Goal: Task Accomplishment & Management: Complete application form

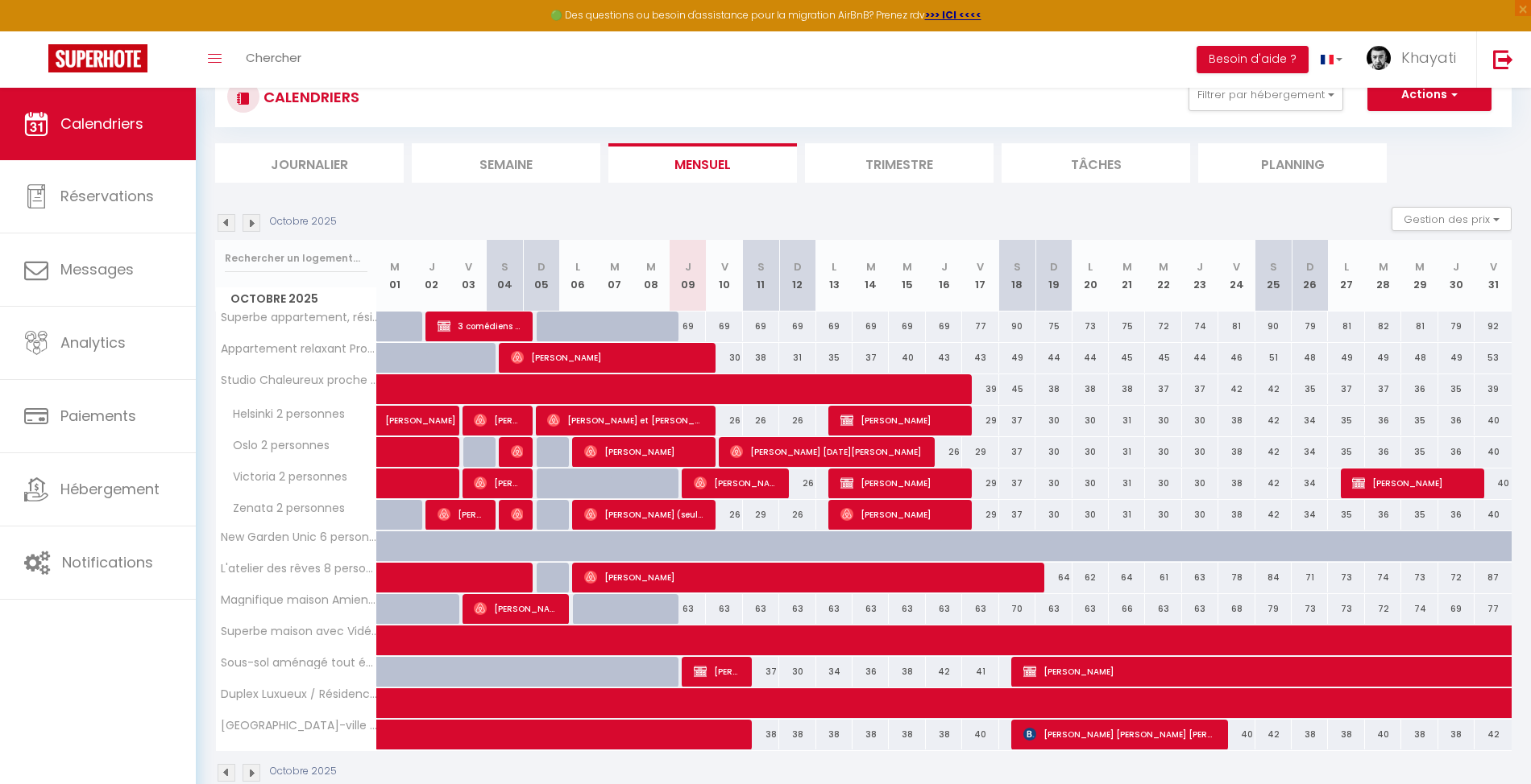
scroll to position [94, 0]
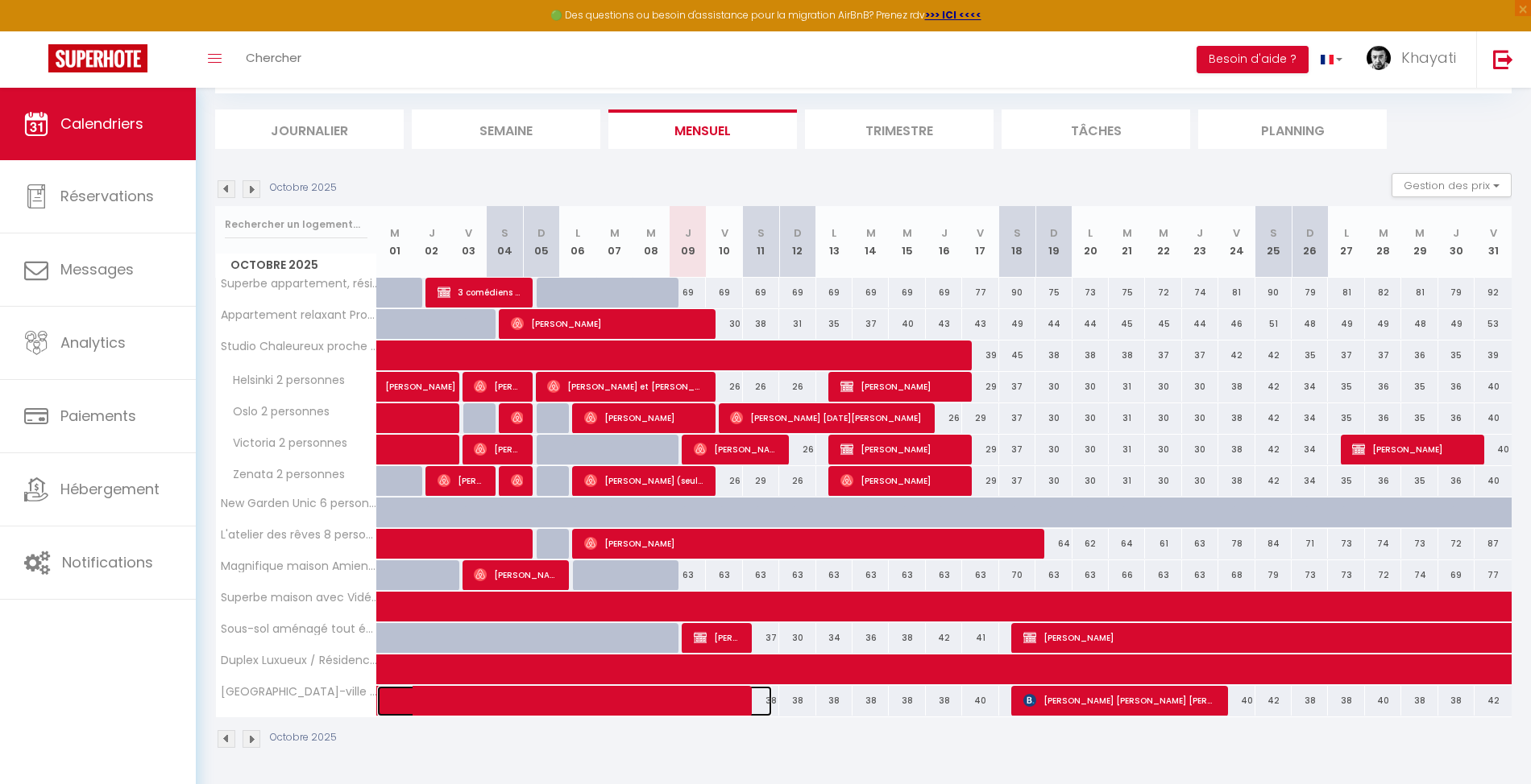
click at [724, 706] on span at bounding box center [586, 701] width 371 height 31
select select "OK"
select select "0"
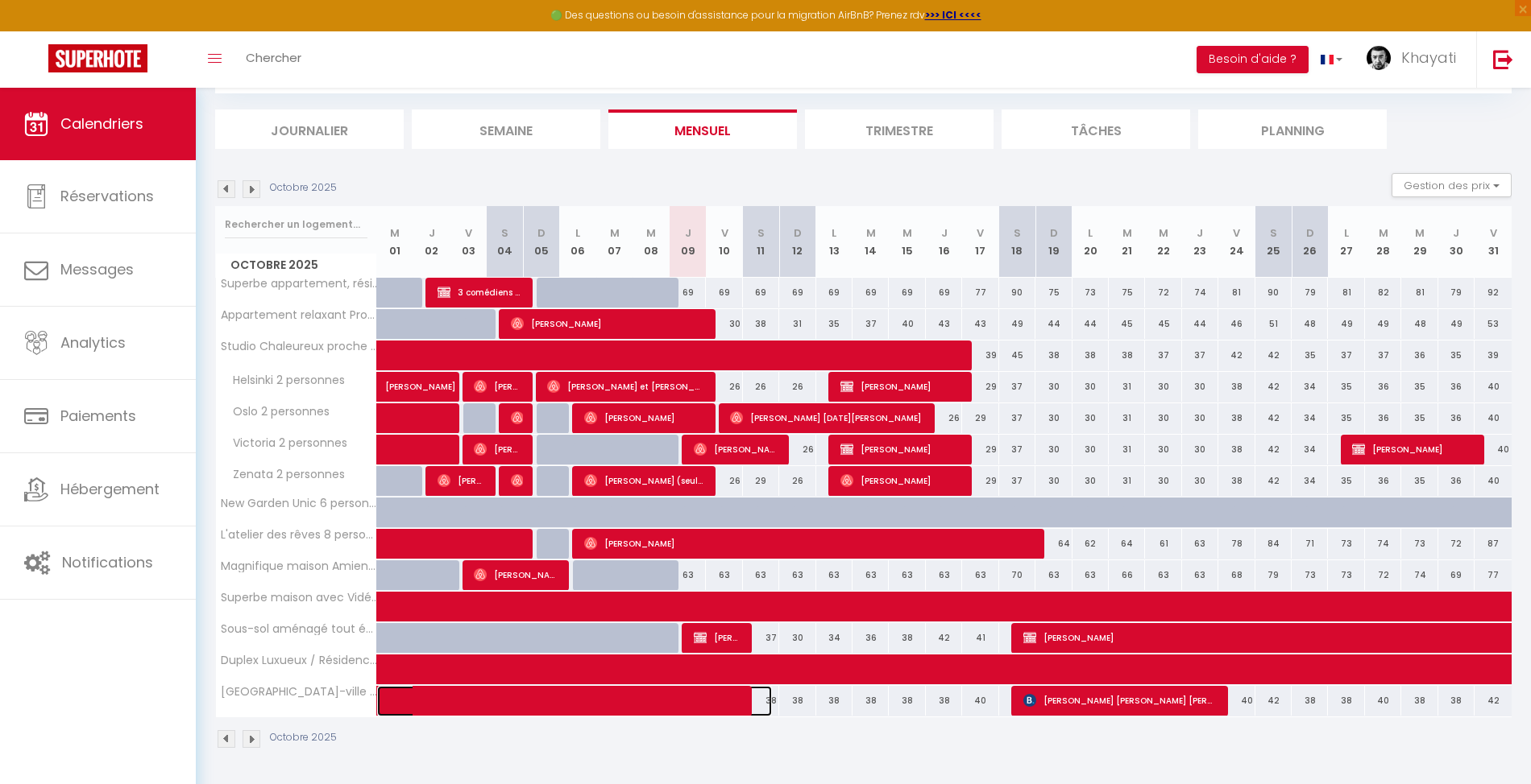
select select "1"
select select
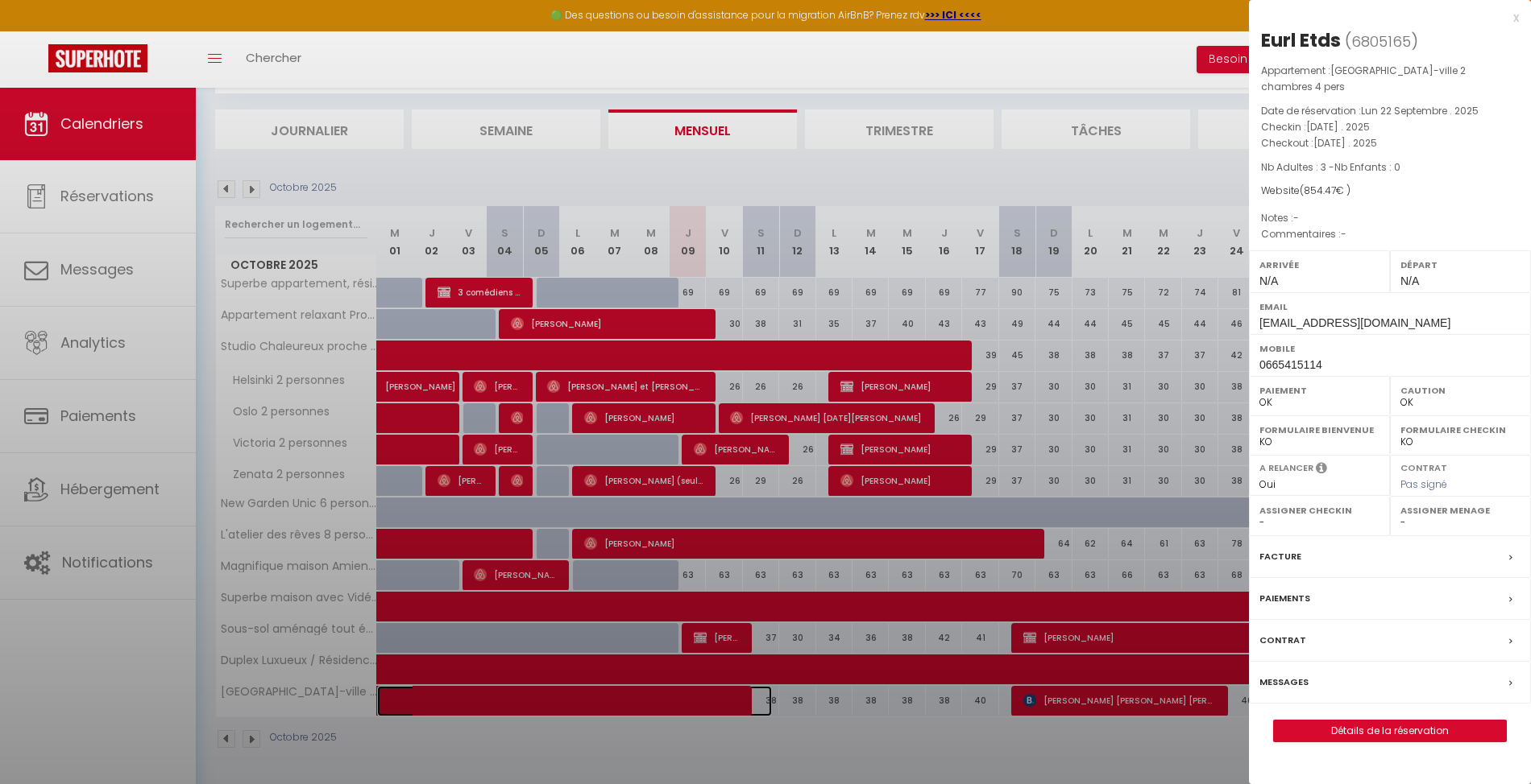
select select "23572"
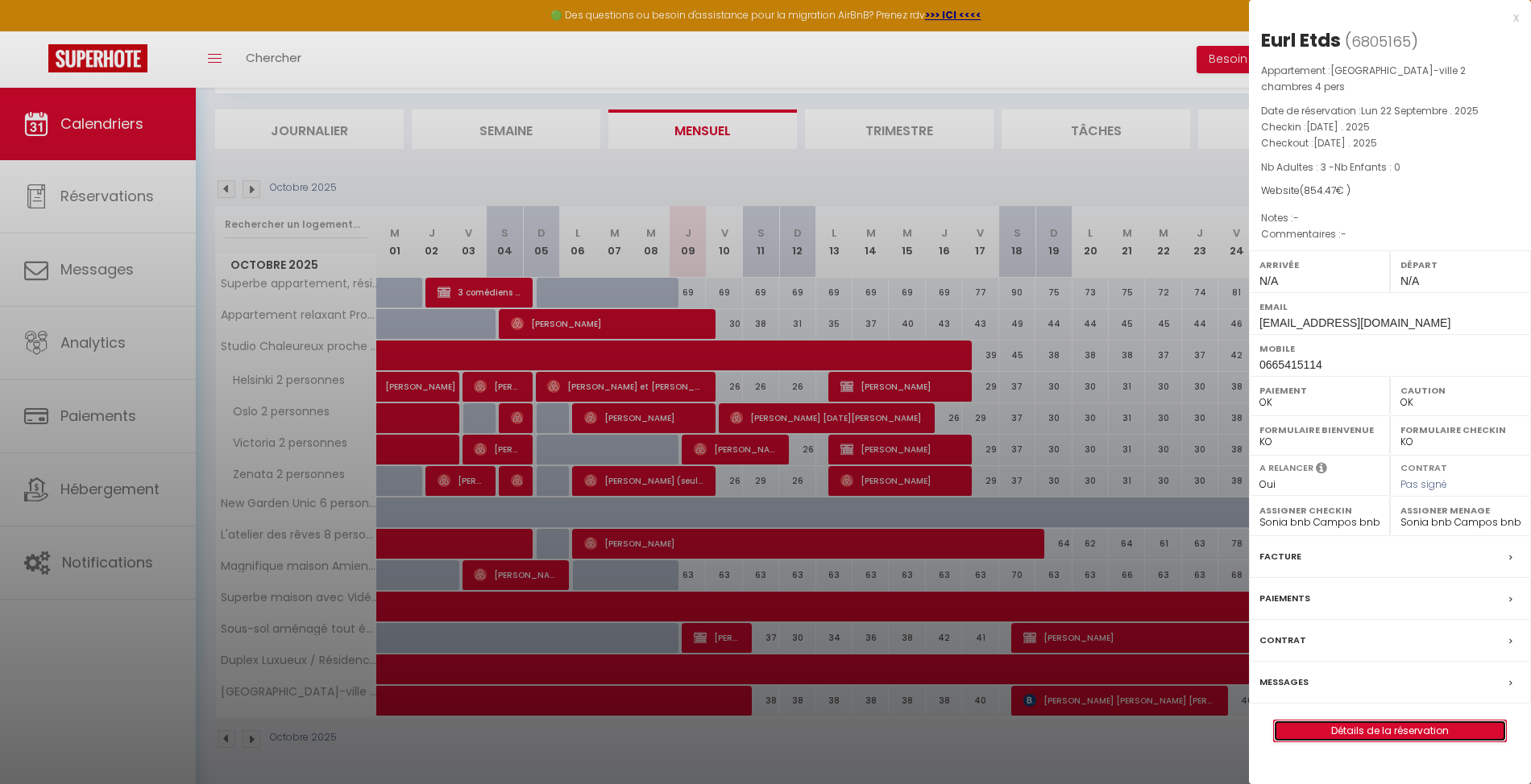
click at [1346, 732] on link "Détails de la réservation" at bounding box center [1389, 730] width 232 height 21
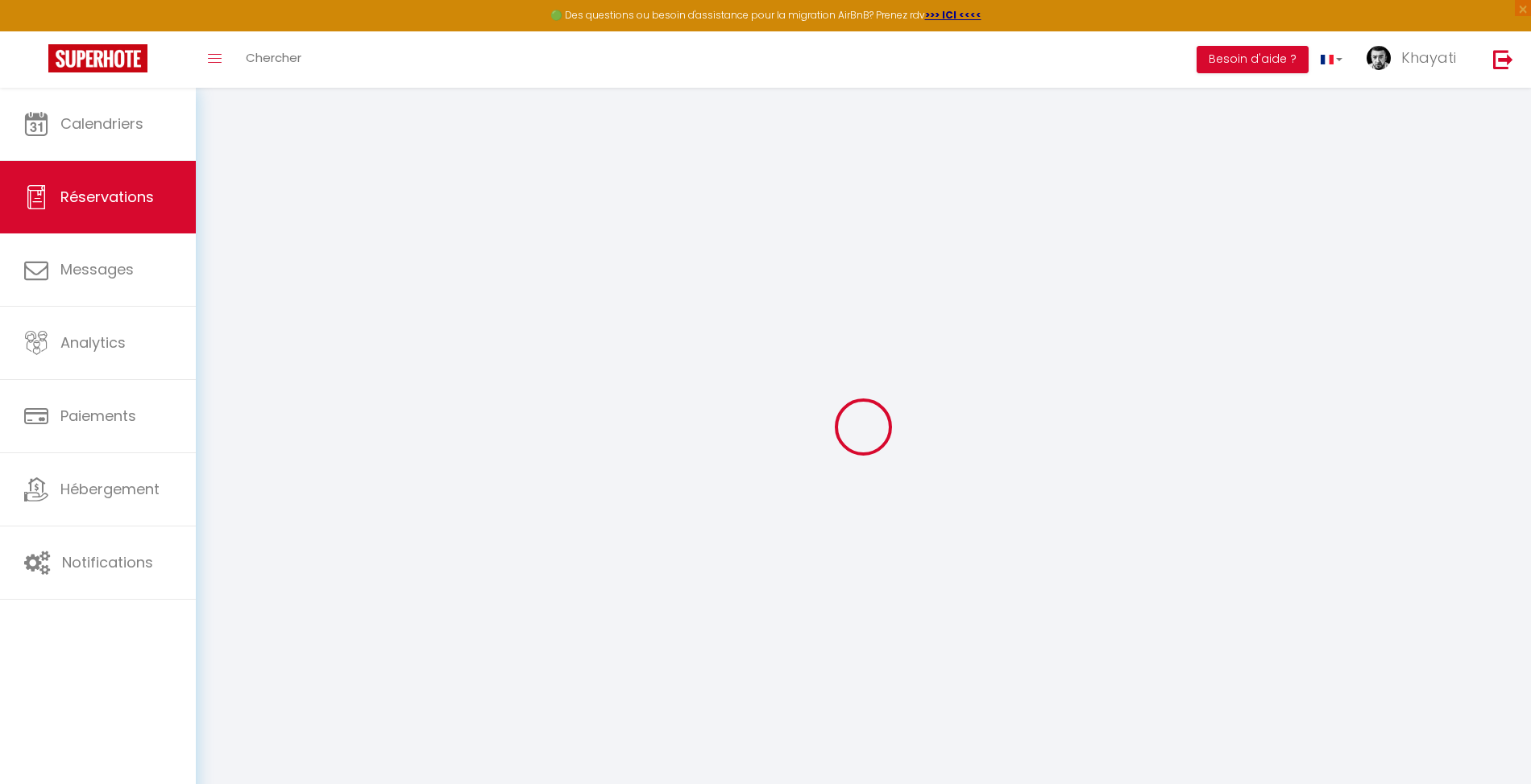
select select
checkbox input "false"
select select
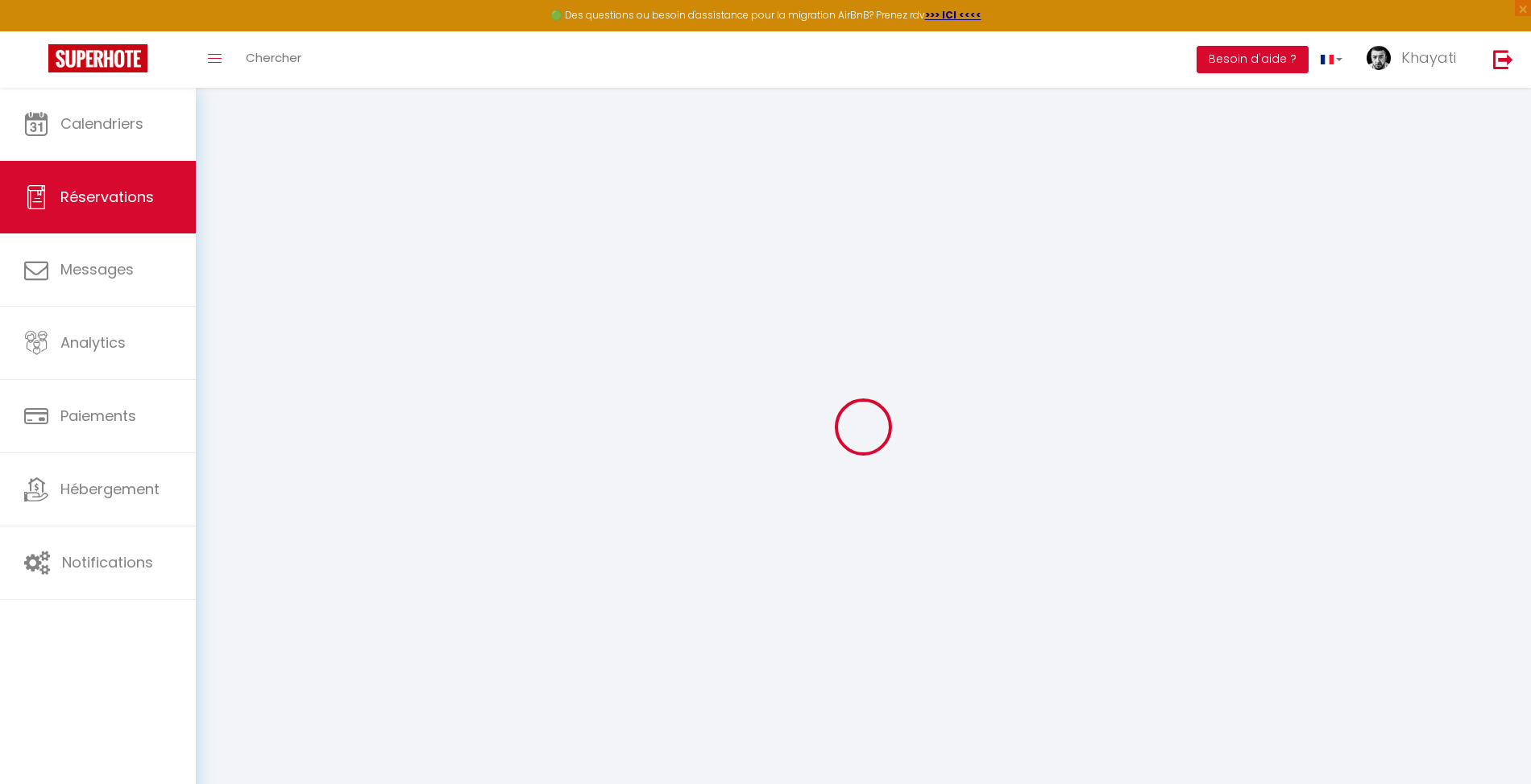
checkbox input "false"
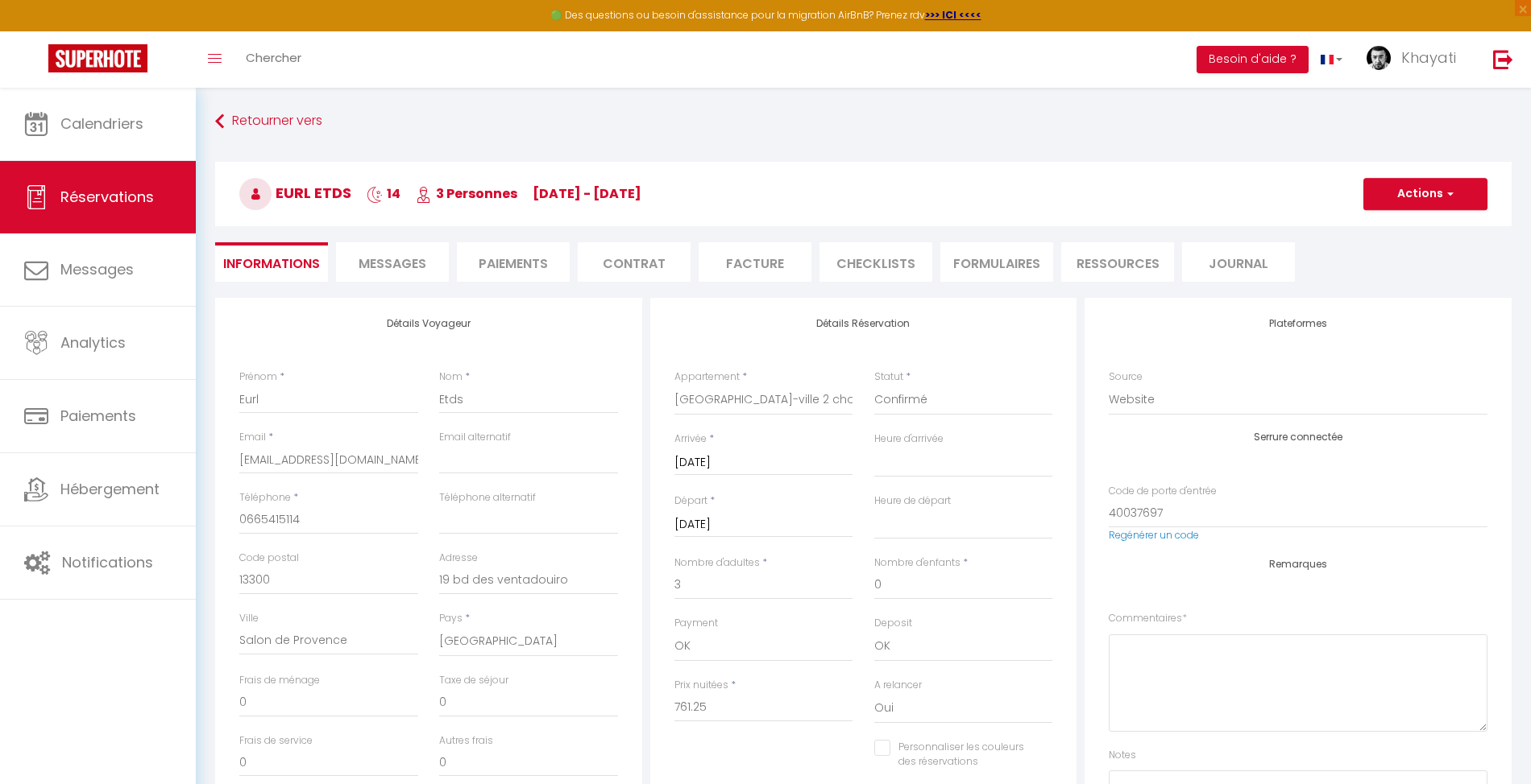
type input "55"
type input "38.22"
select select
checkbox input "false"
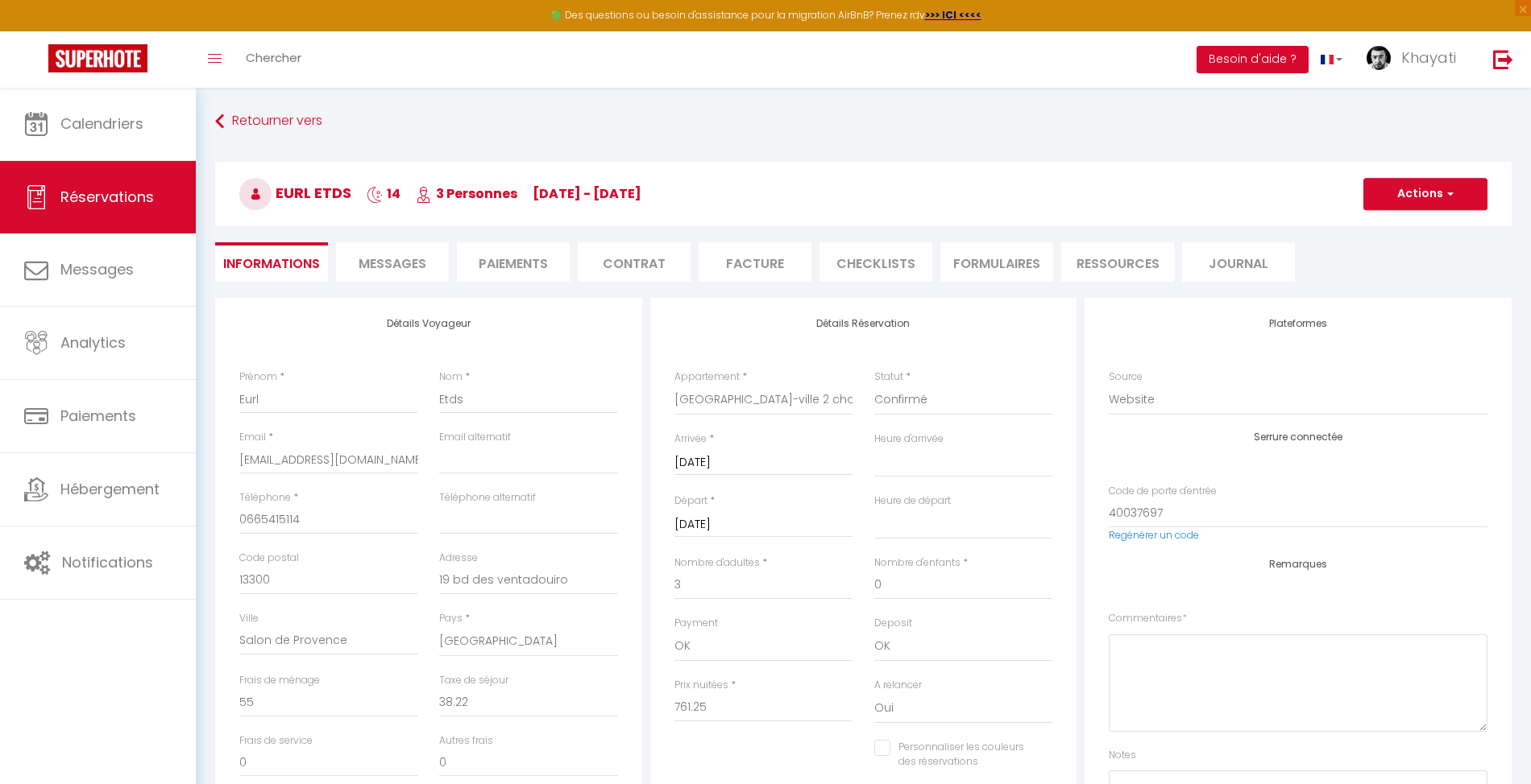
select select
click at [1387, 196] on button "Actions" at bounding box center [1424, 194] width 124 height 32
click at [1401, 245] on link "Dupliquer" at bounding box center [1409, 250] width 128 height 21
type input "0"
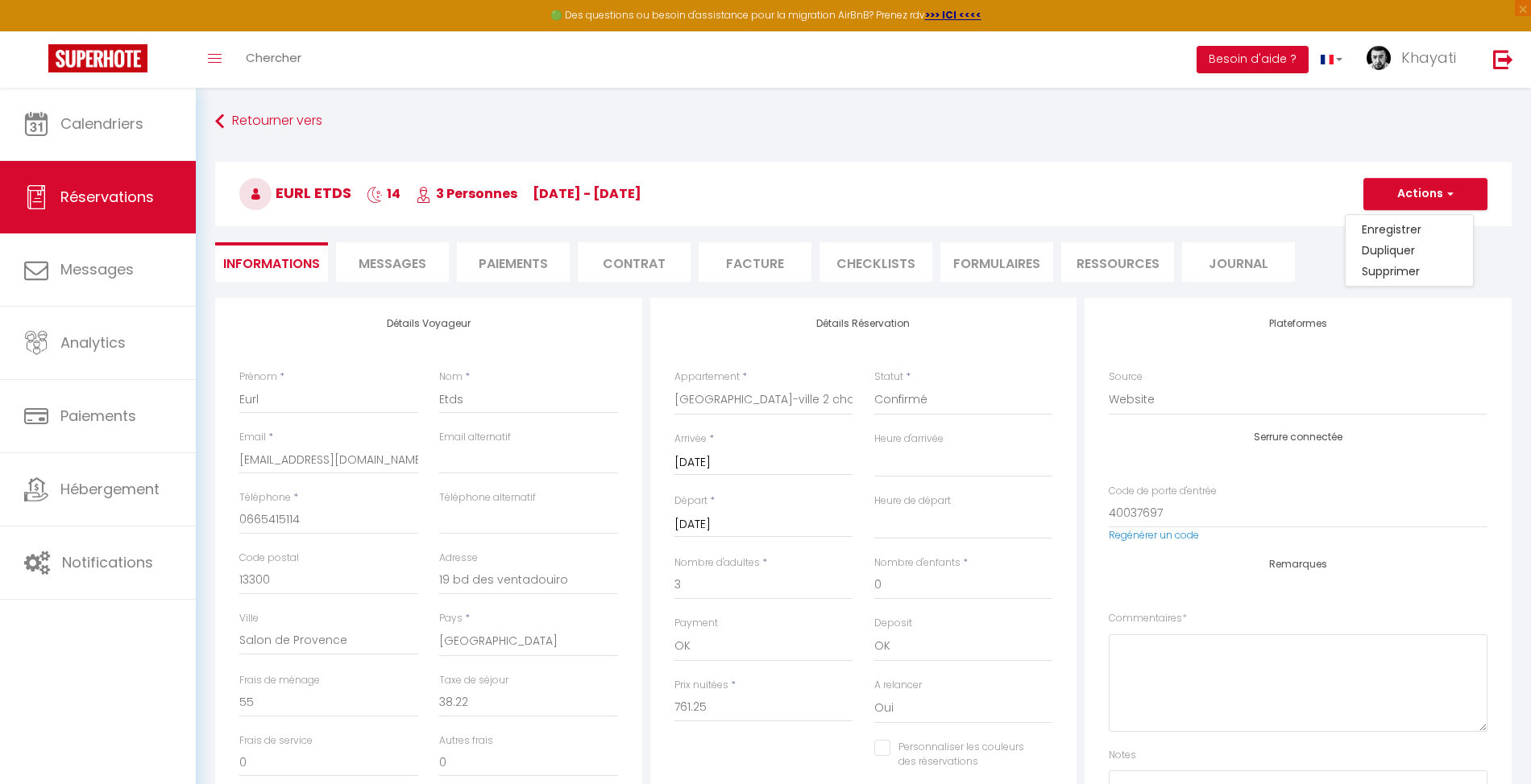
select select
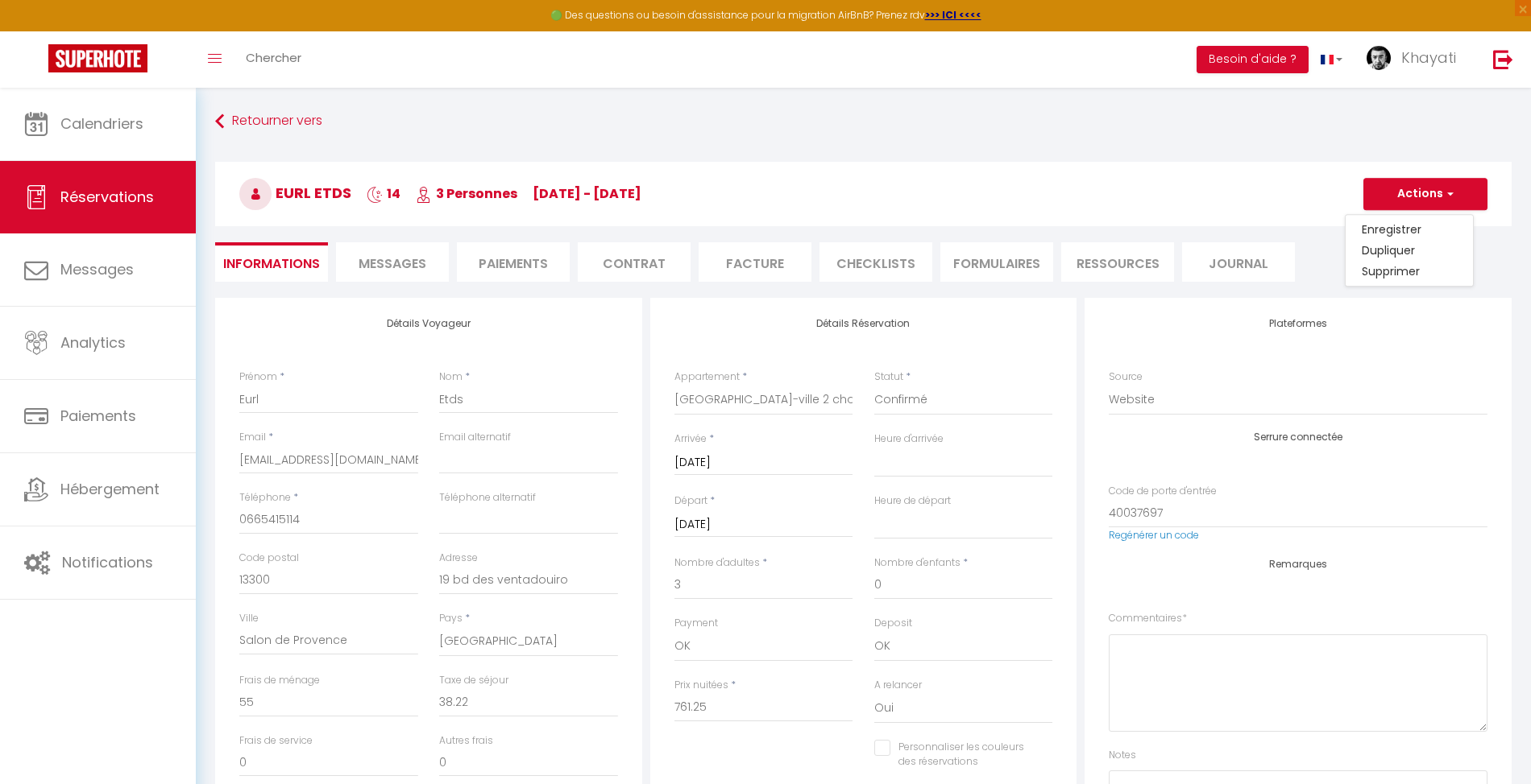
select select
checkbox input "false"
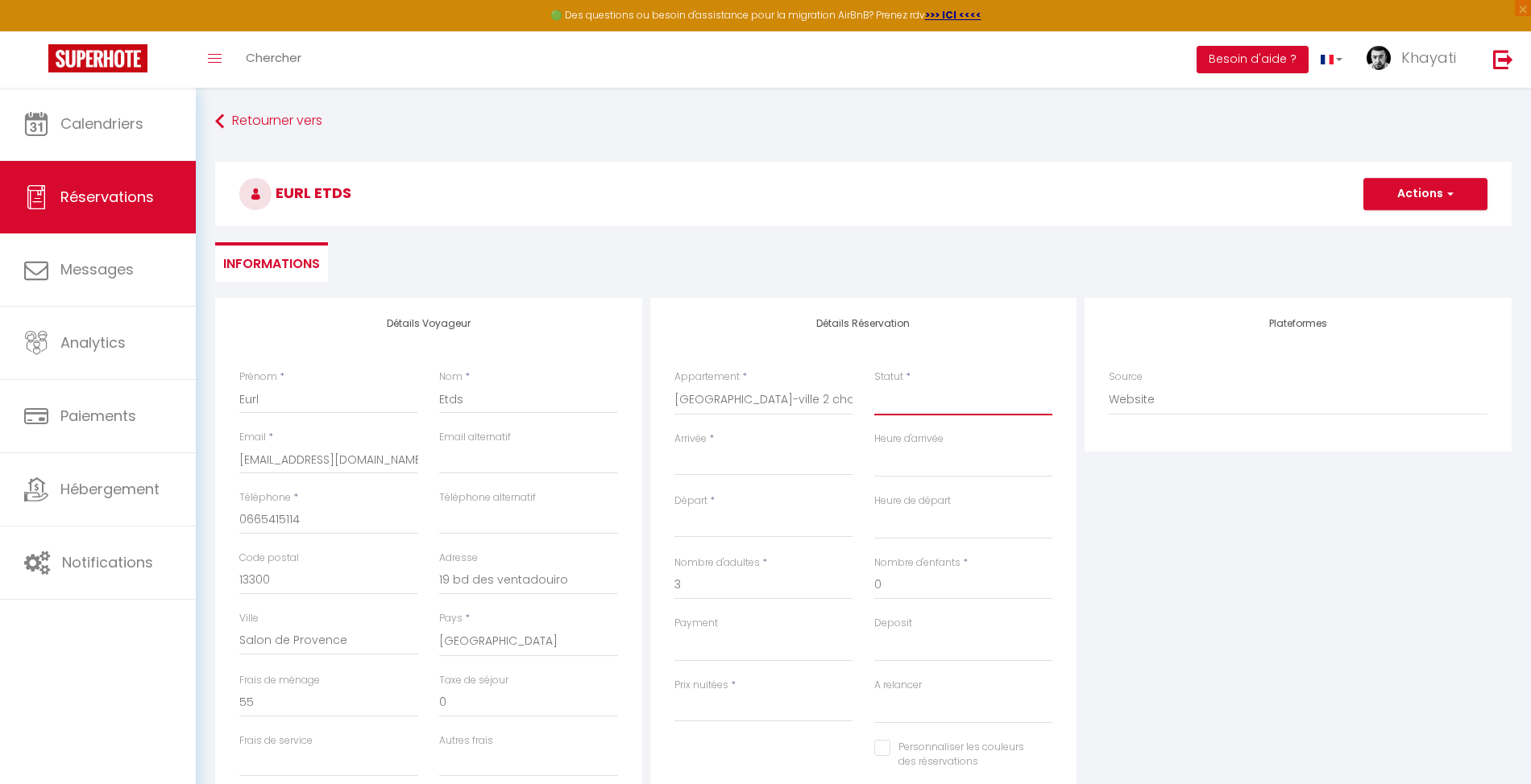
click at [888, 399] on select "Confirmé Non Confirmé [PERSON_NAME] par le voyageur No Show Request" at bounding box center [963, 399] width 178 height 31
select select "1"
click at [874, 385] on select "Confirmé Non Confirmé [PERSON_NAME] par le voyageur No Show Request" at bounding box center [963, 399] width 178 height 31
select select
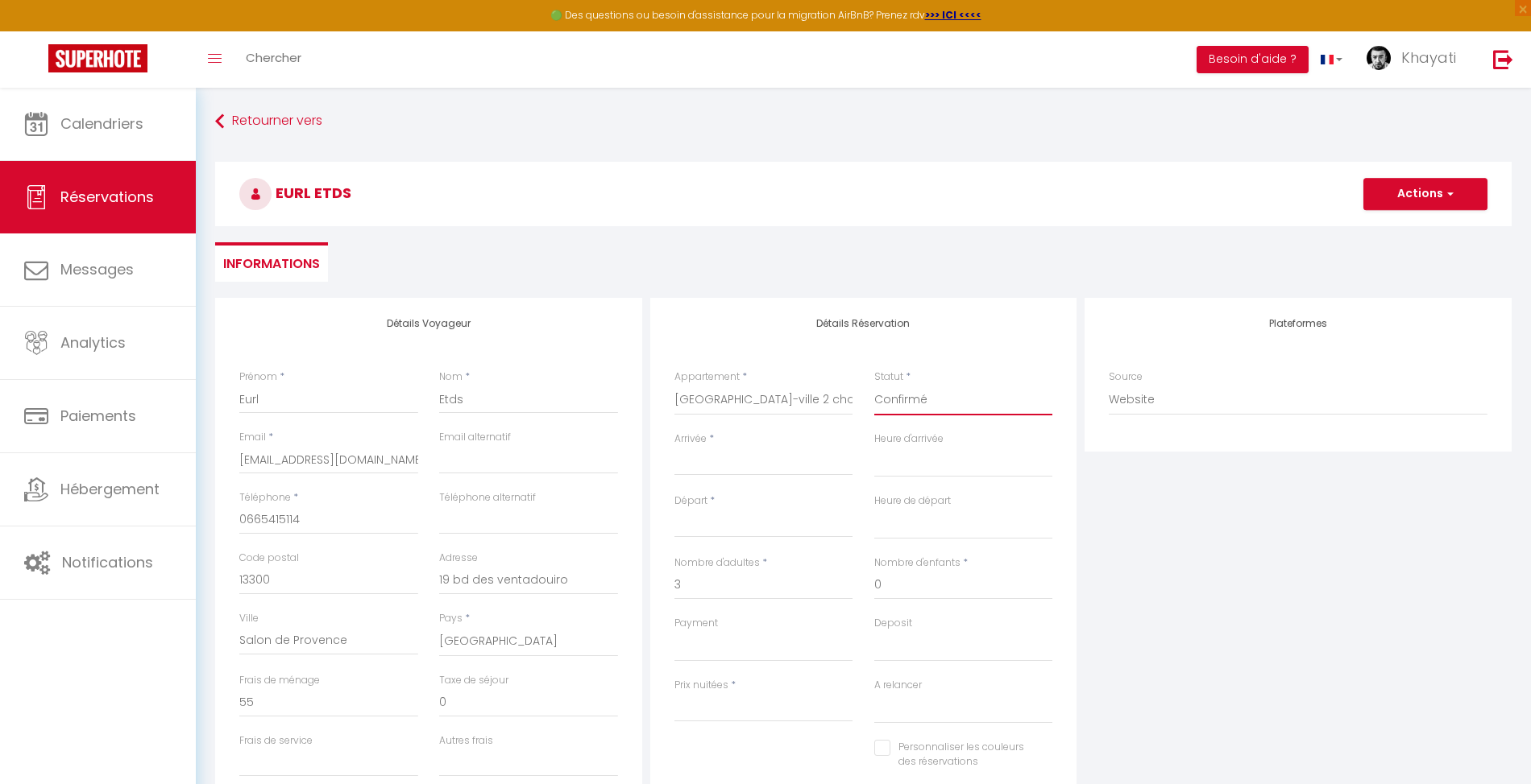
select select
checkbox input "false"
click at [758, 474] on div "< [DATE] > Dim Lun Mar Mer Jeu Ven Sam 1 2 3 4 5 6 7 8 9 10 11 12 13 14 15 16 1…" at bounding box center [763, 461] width 178 height 29
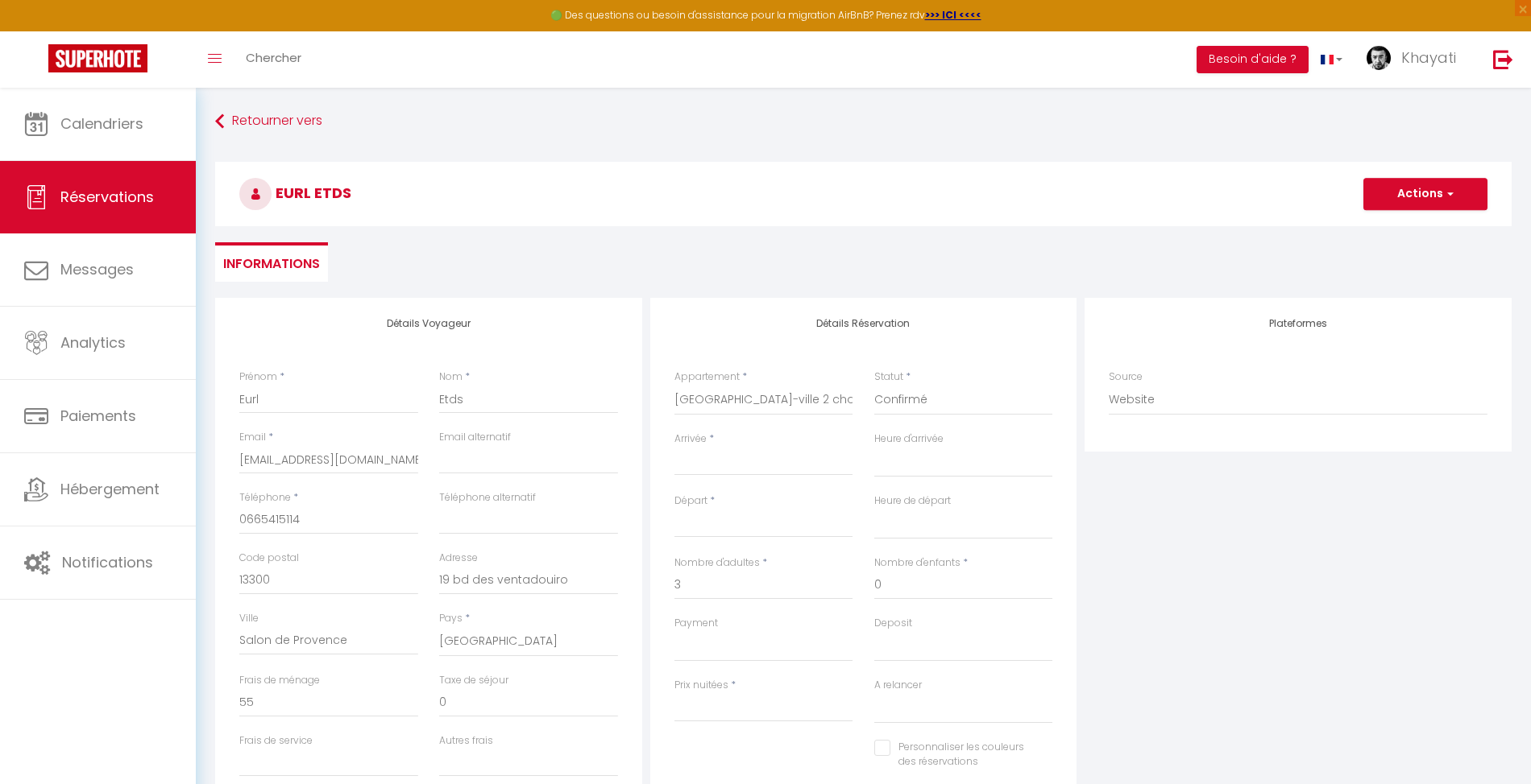
click at [764, 470] on input "Arrivée" at bounding box center [763, 462] width 178 height 21
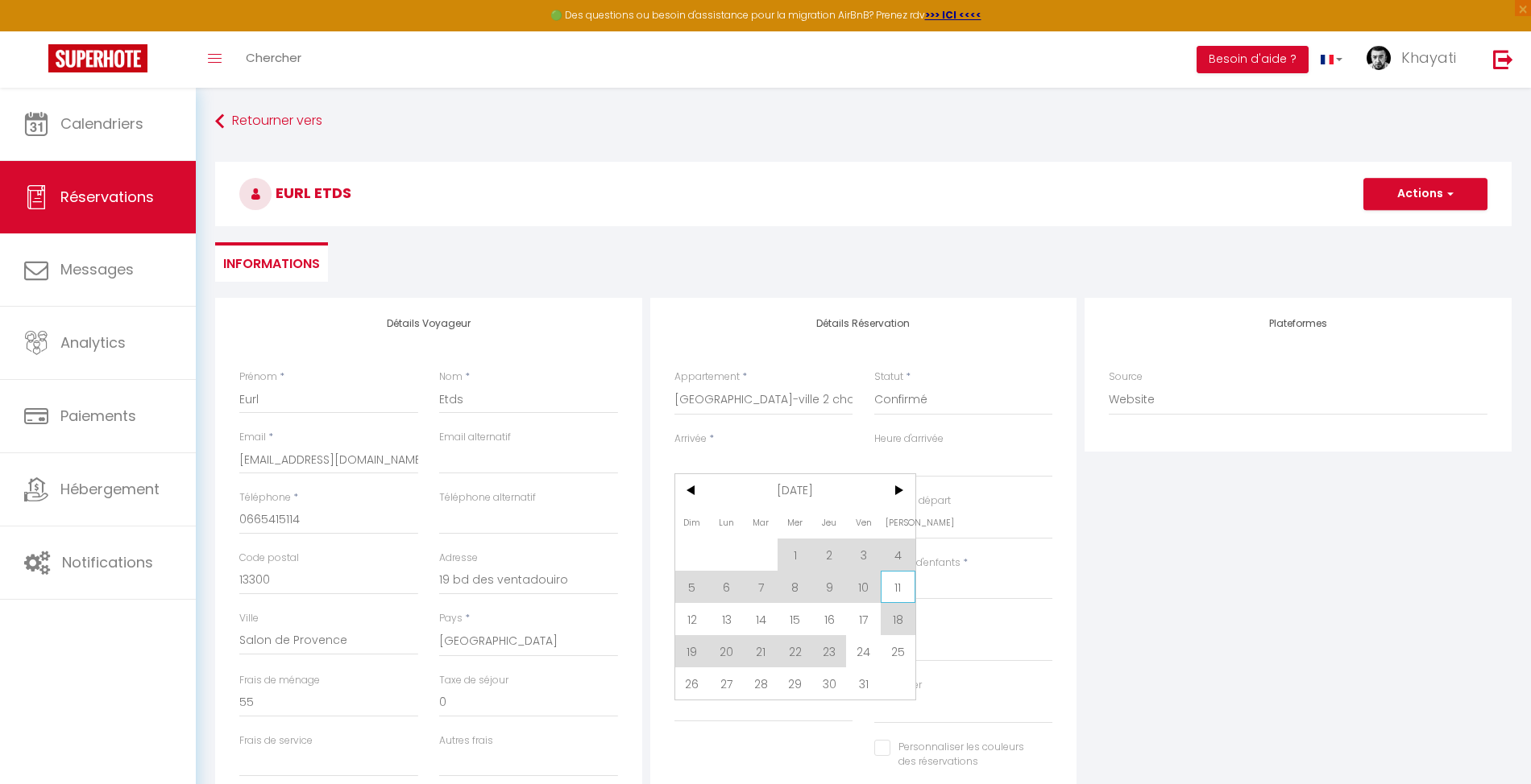
click at [896, 588] on span "11" at bounding box center [897, 587] width 35 height 32
type input "[DATE]"
select select
type input "Dim 12 Octobre 2025"
select select
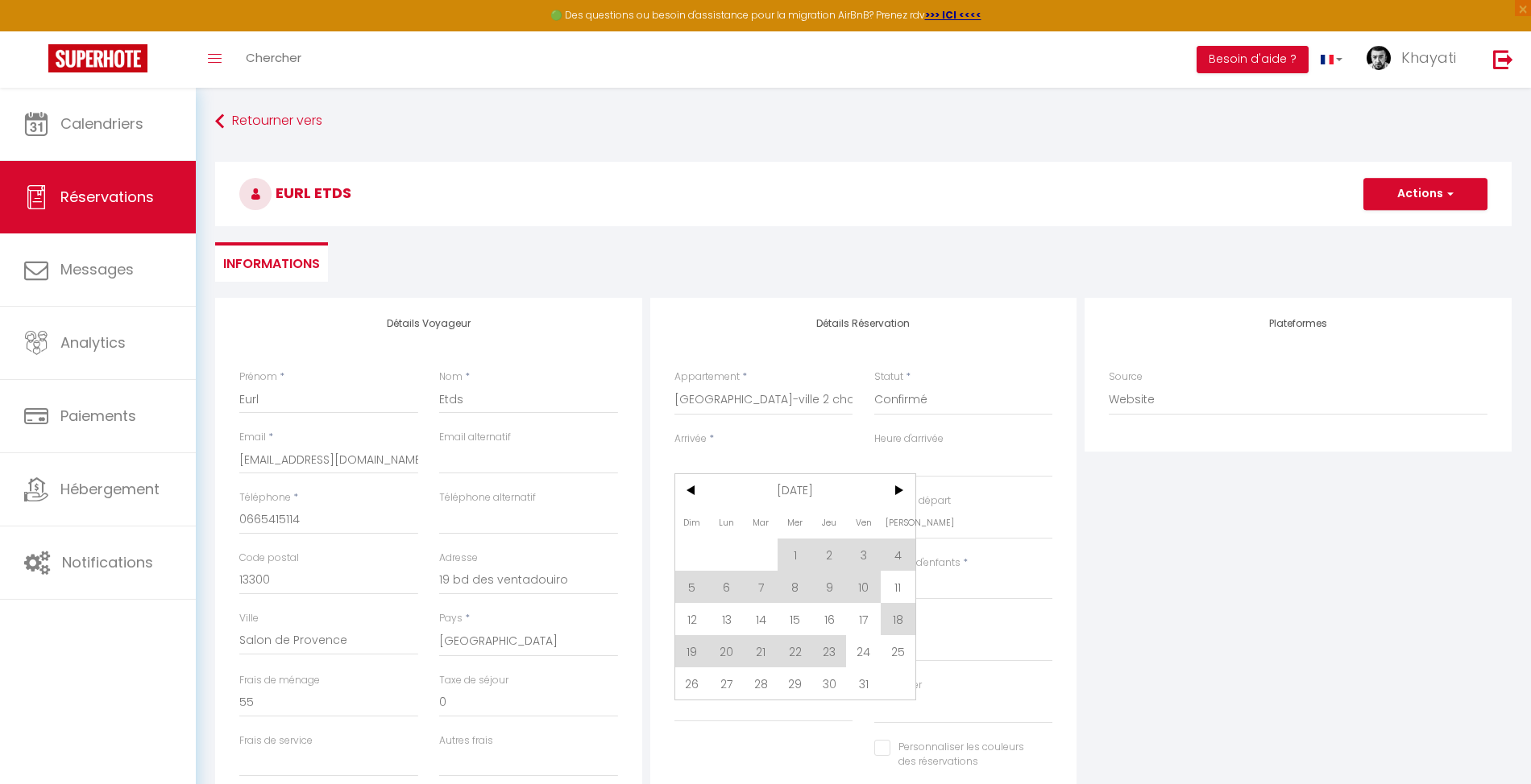
select select
checkbox input "false"
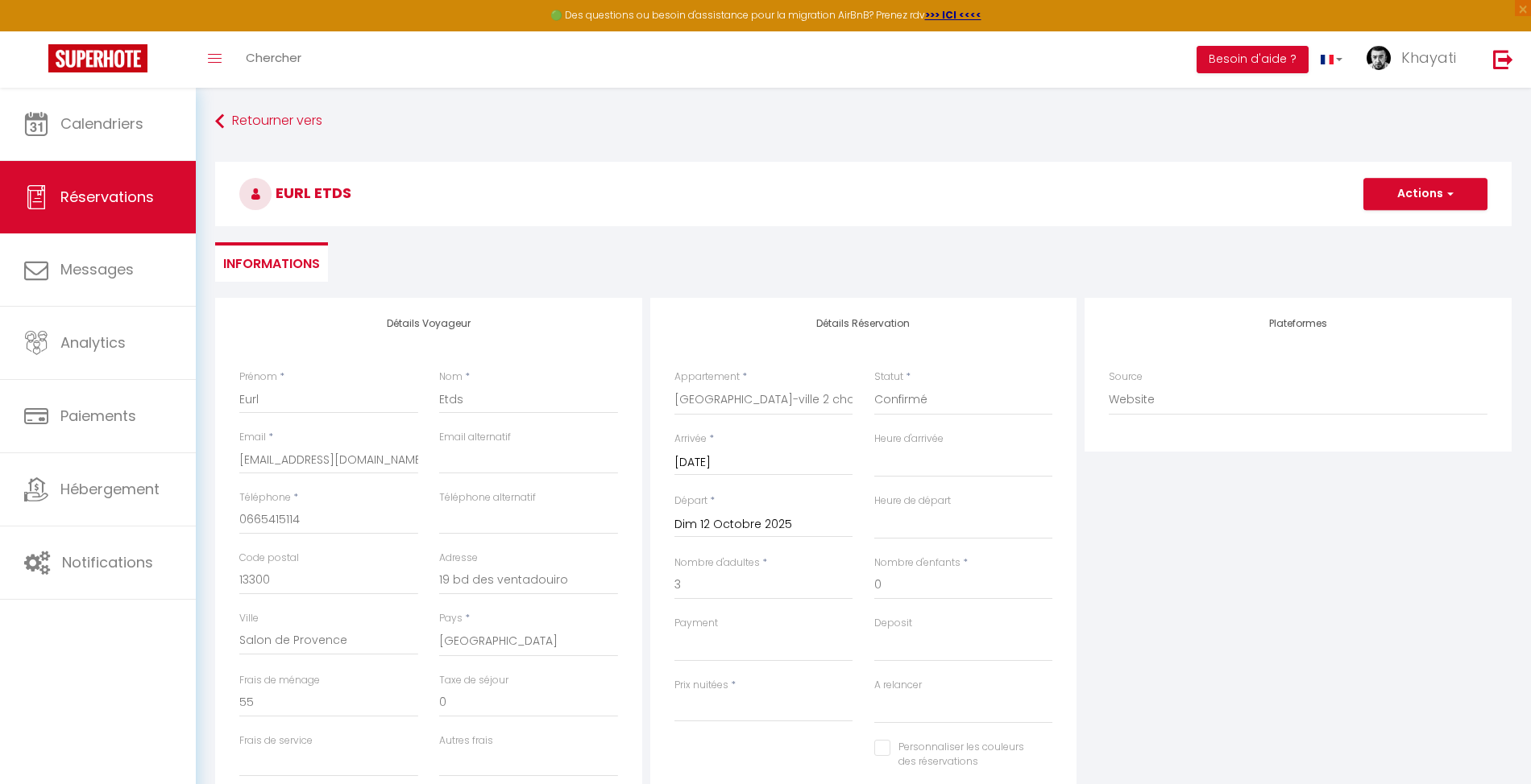
type input "2.4"
select select
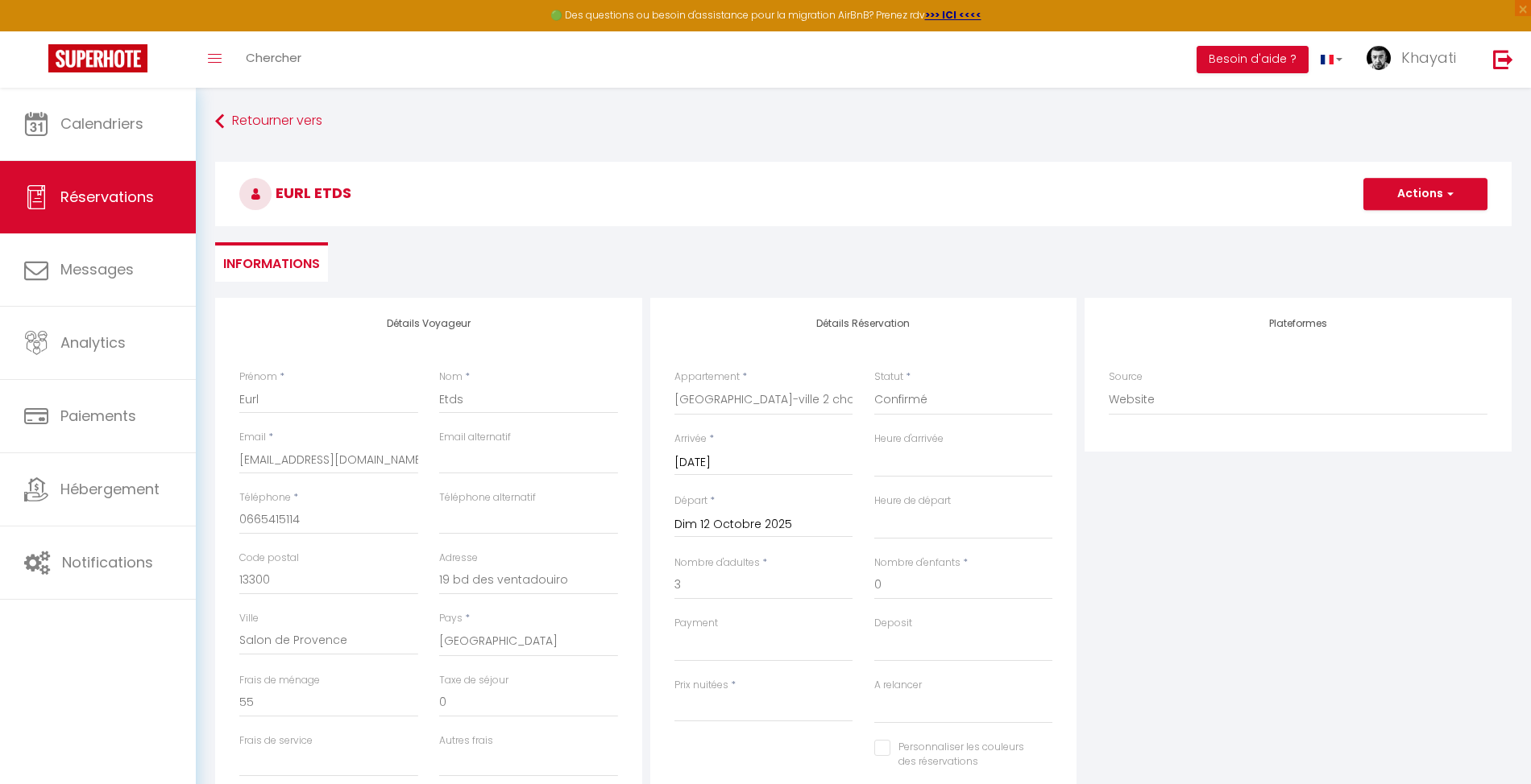
type input "48"
select select
checkbox input "false"
click at [779, 520] on input "Dim 12 Octobre 2025" at bounding box center [763, 524] width 178 height 21
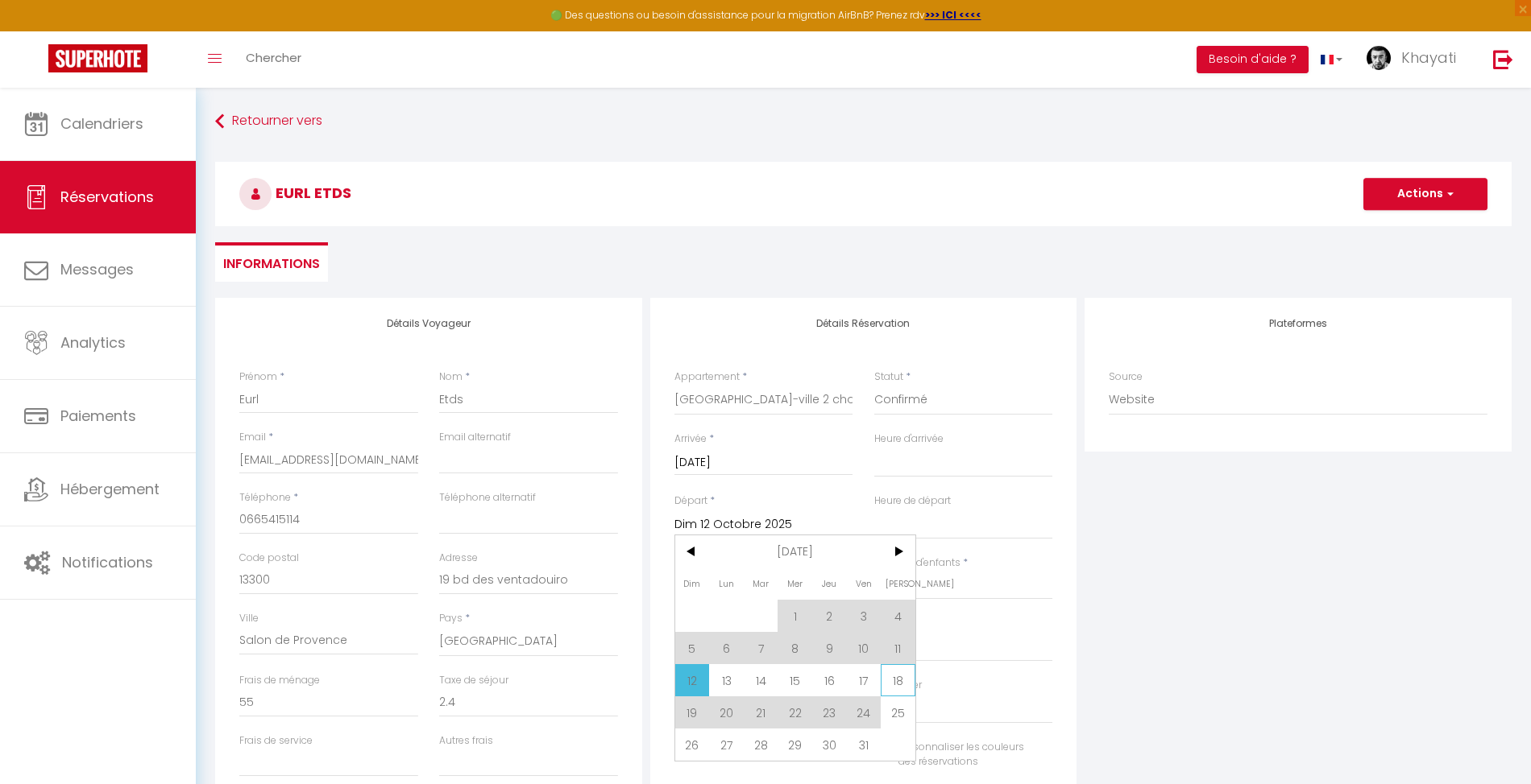
click at [896, 673] on span "18" at bounding box center [897, 680] width 35 height 32
select select
type input "[DATE]"
select select
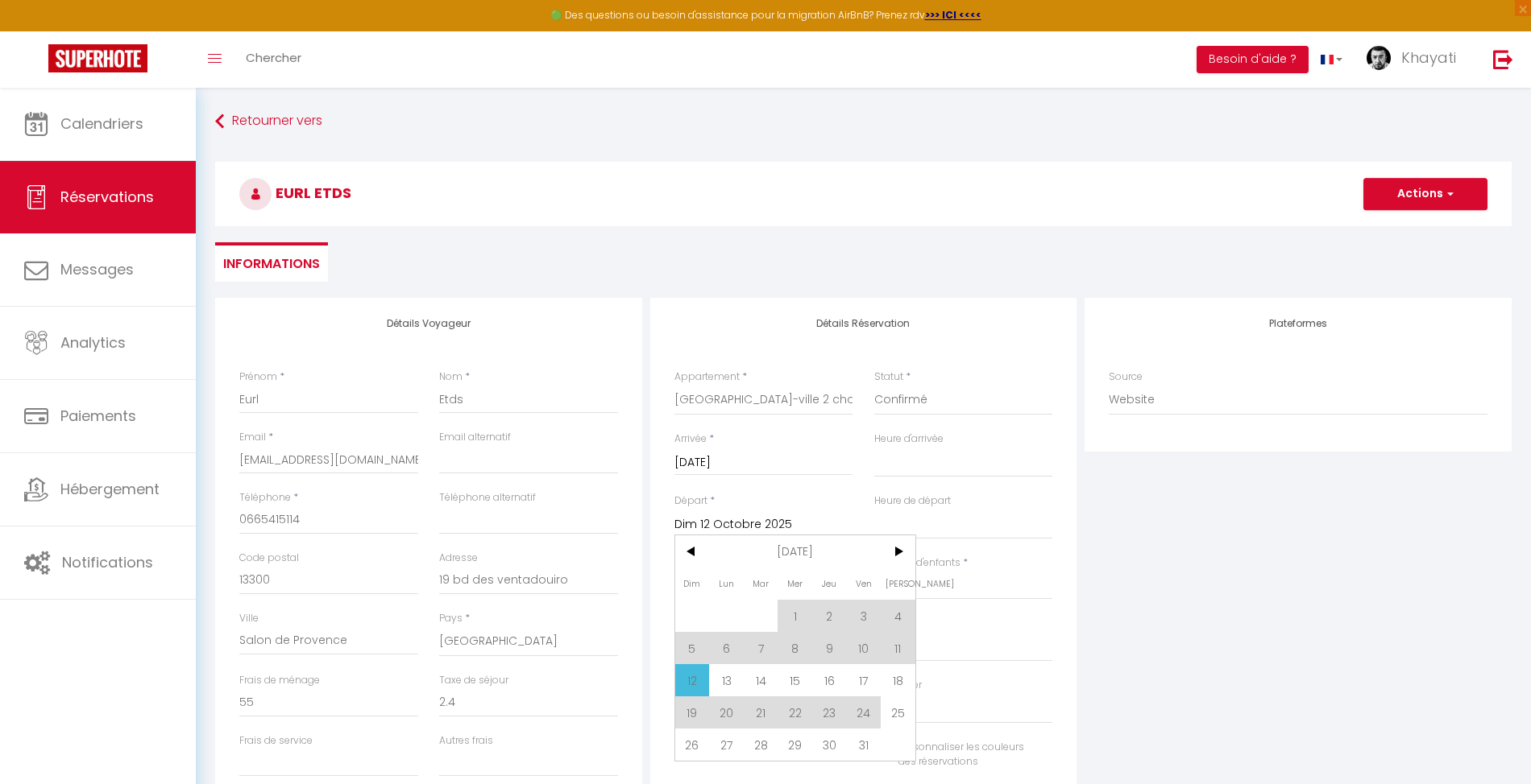
select select
checkbox input "false"
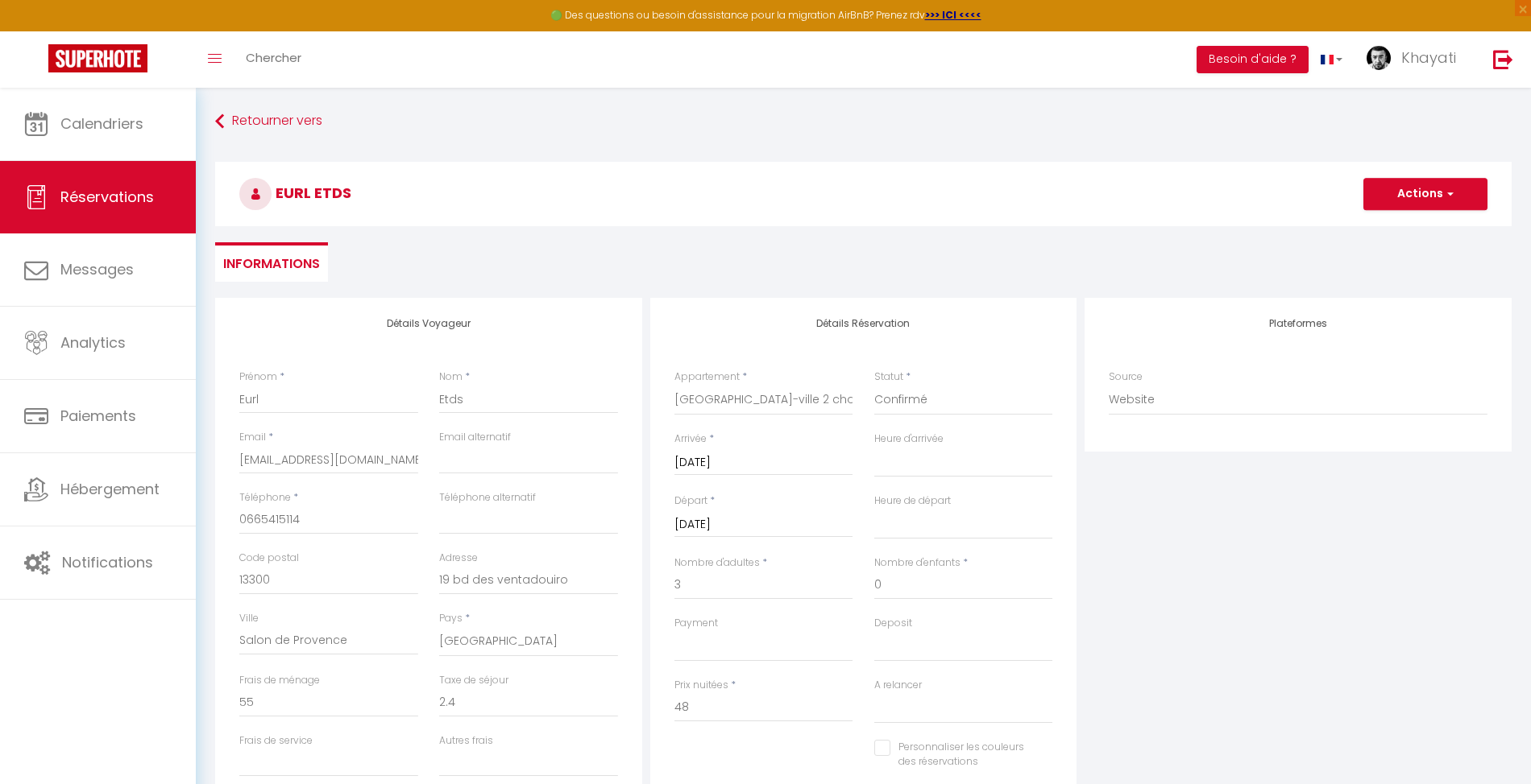
type input "16.8"
select select
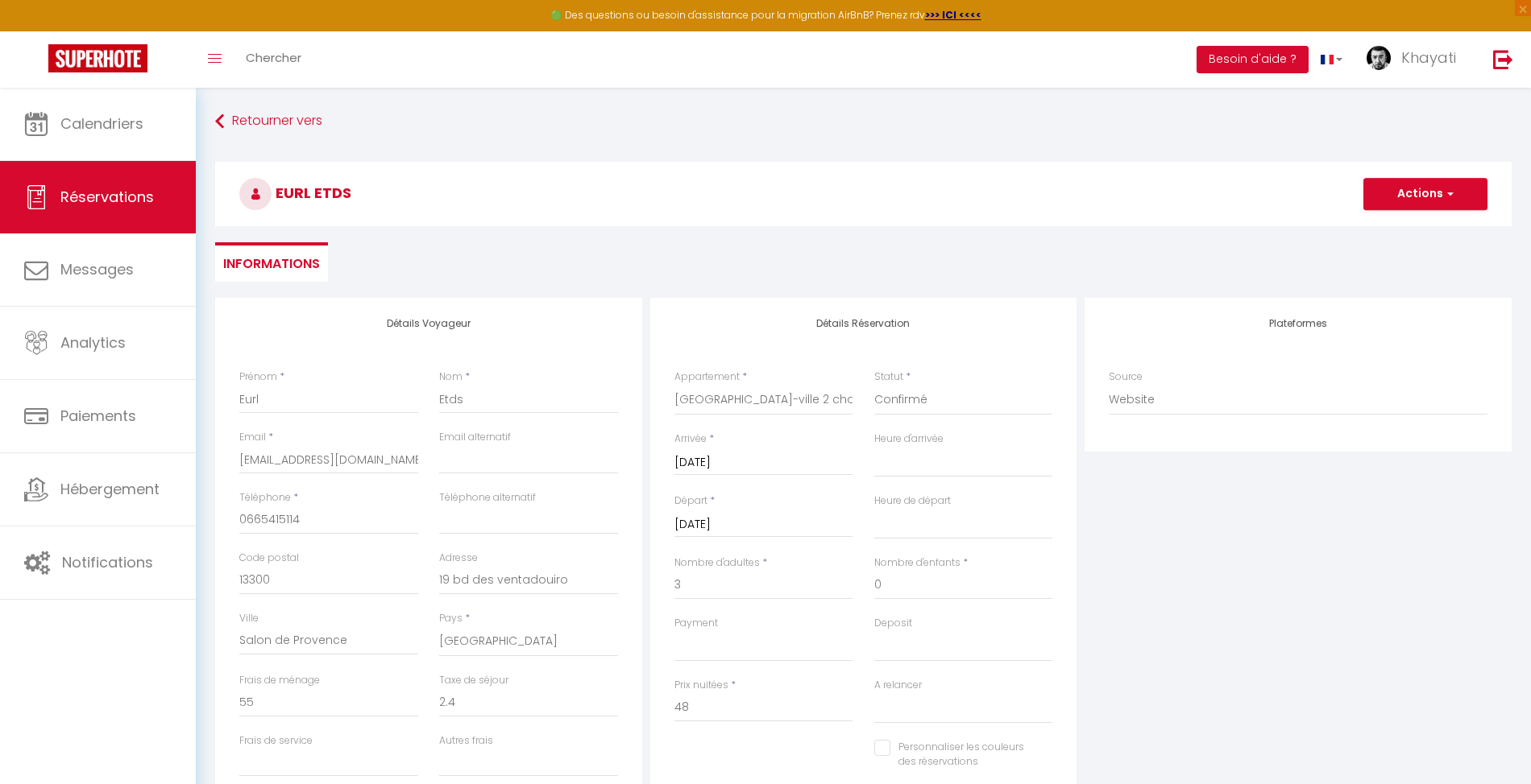
type input "338"
select select
checkbox input "false"
click at [1418, 191] on button "Actions" at bounding box center [1424, 194] width 124 height 32
click at [1400, 229] on link "Enregistrer" at bounding box center [1409, 229] width 128 height 21
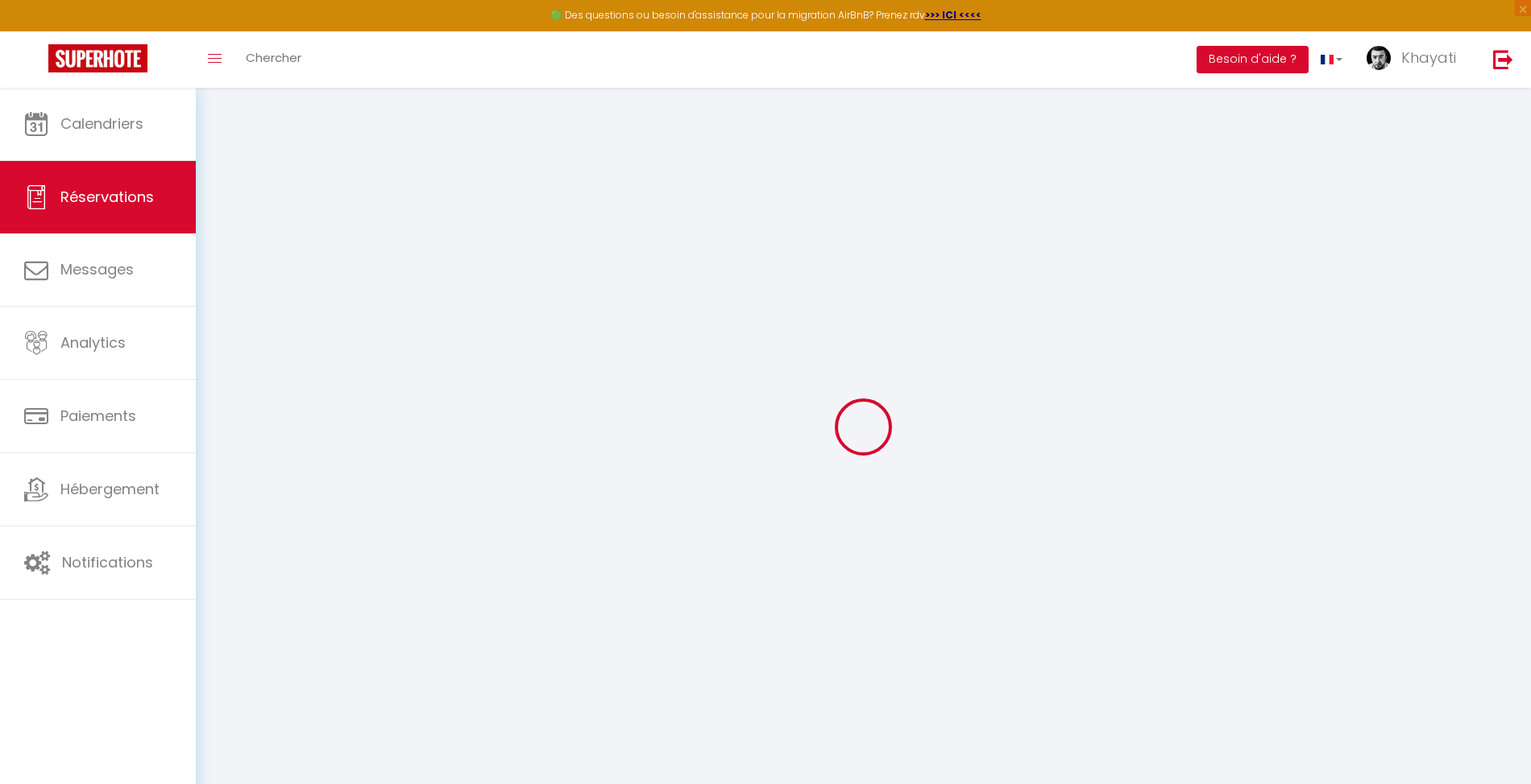
select select "not_cancelled"
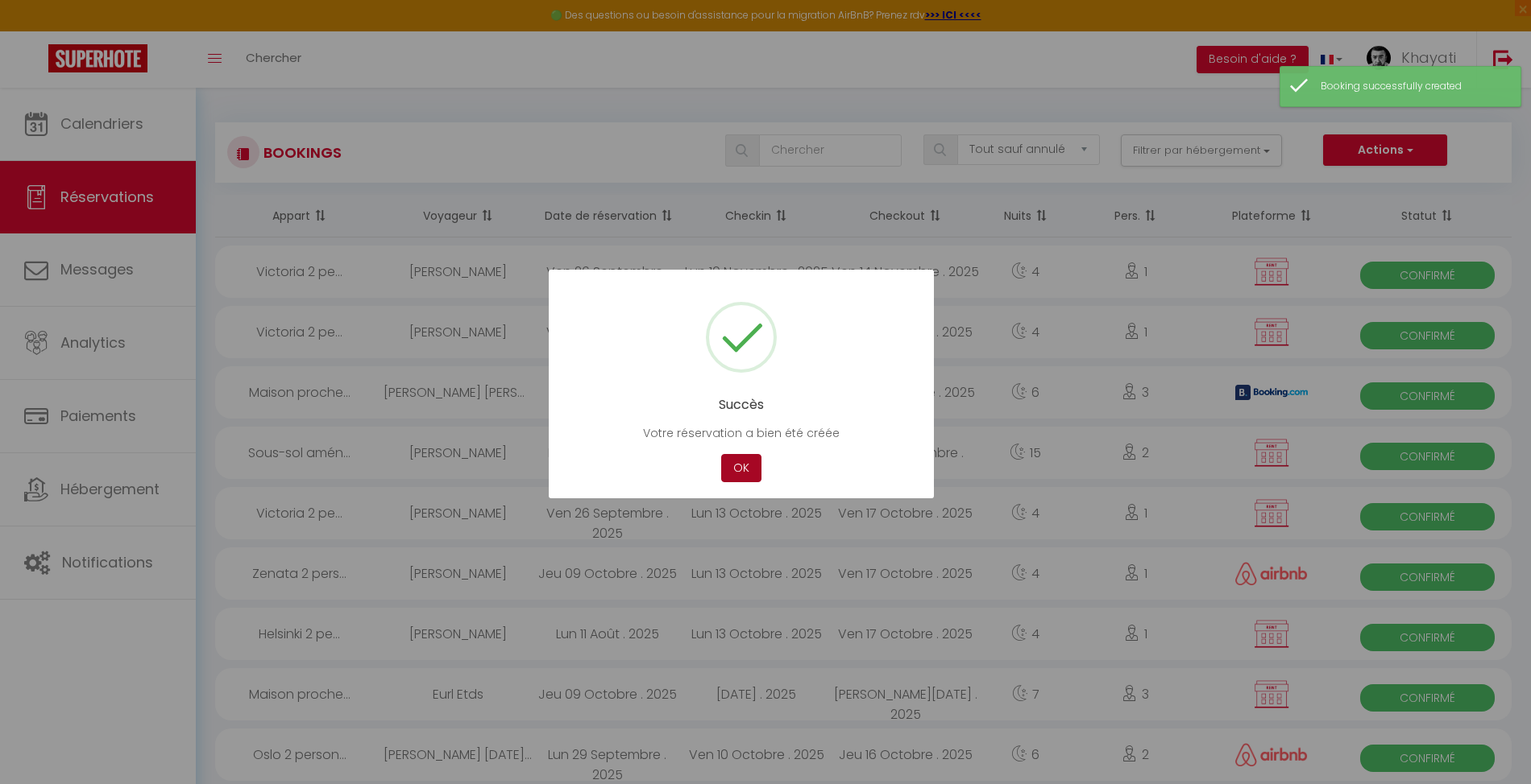
click at [737, 473] on button "OK" at bounding box center [741, 468] width 40 height 28
